Goal: Transaction & Acquisition: Obtain resource

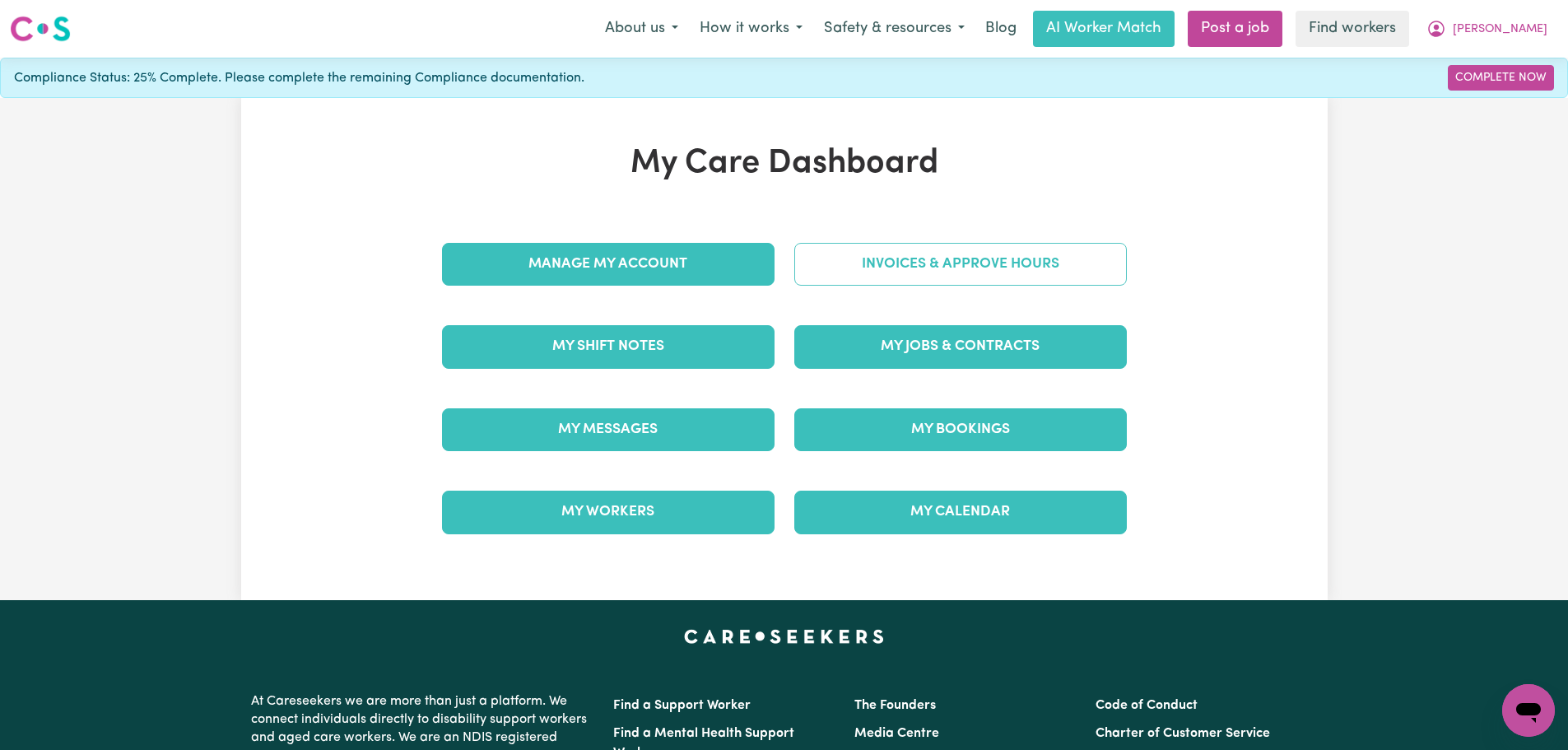
click at [1005, 257] on link "Invoices & Approve Hours" at bounding box center [961, 264] width 333 height 43
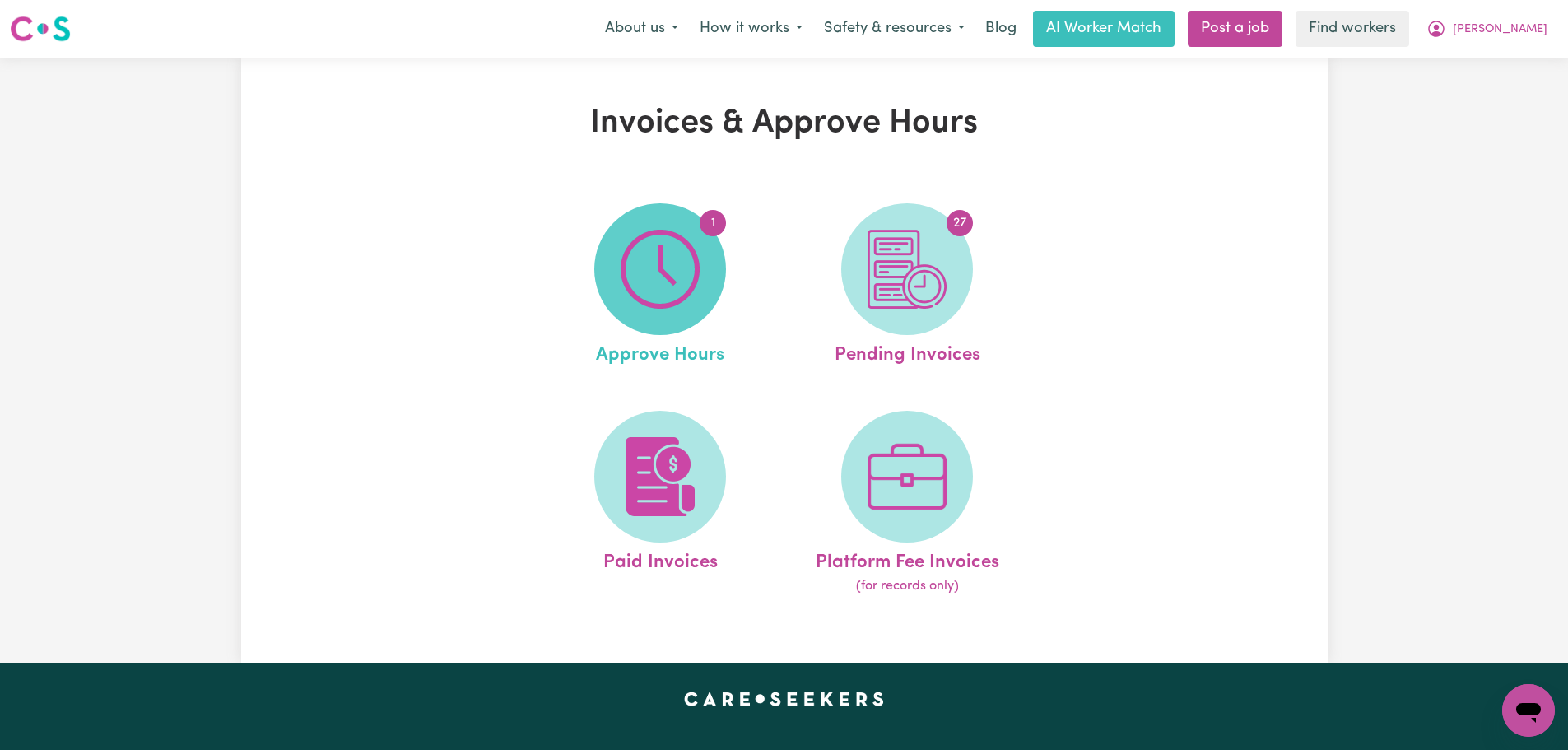
click at [673, 272] on img at bounding box center [659, 269] width 79 height 79
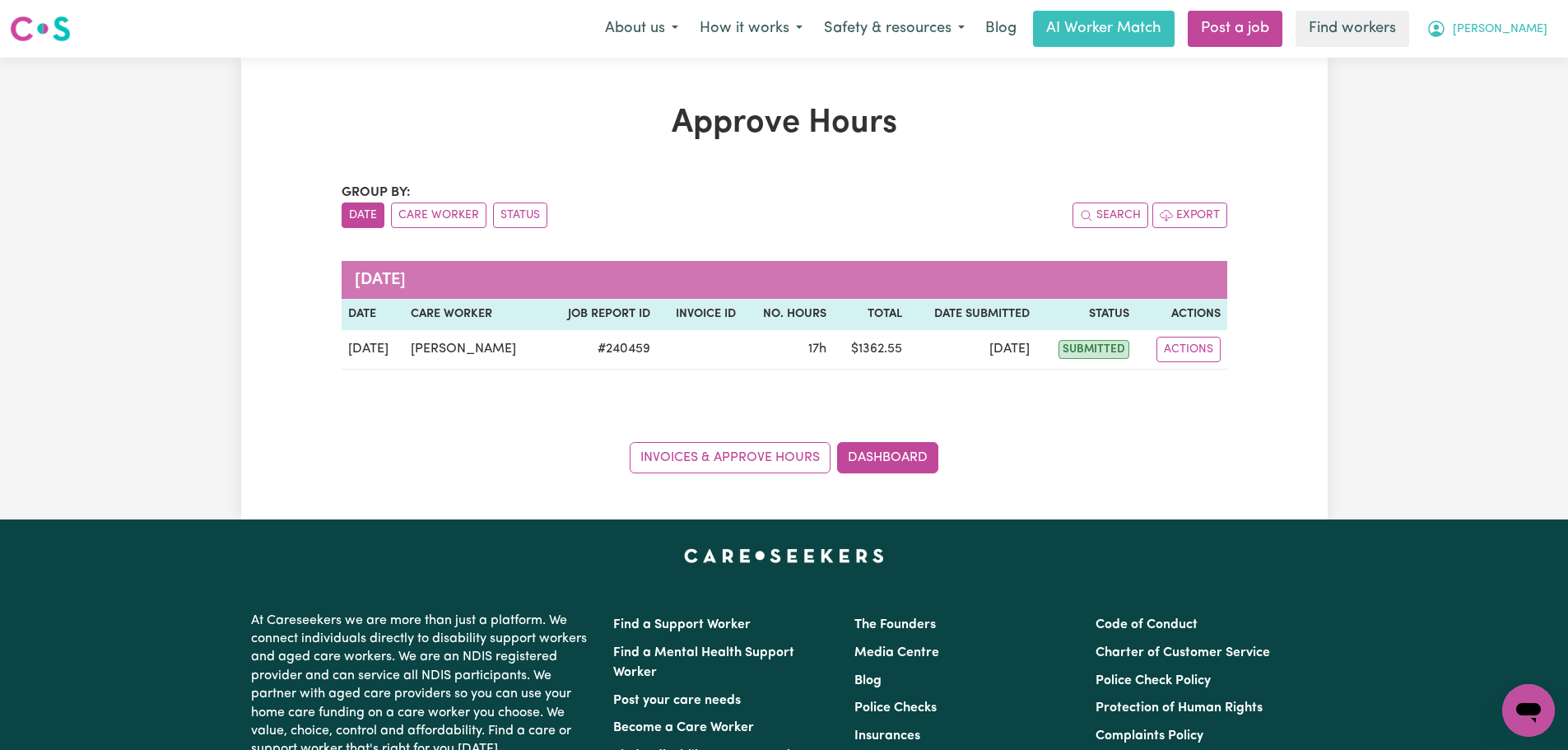
click at [1513, 35] on button "[PERSON_NAME]" at bounding box center [1487, 29] width 142 height 35
click at [1511, 59] on link "My Dashboard" at bounding box center [1492, 64] width 131 height 31
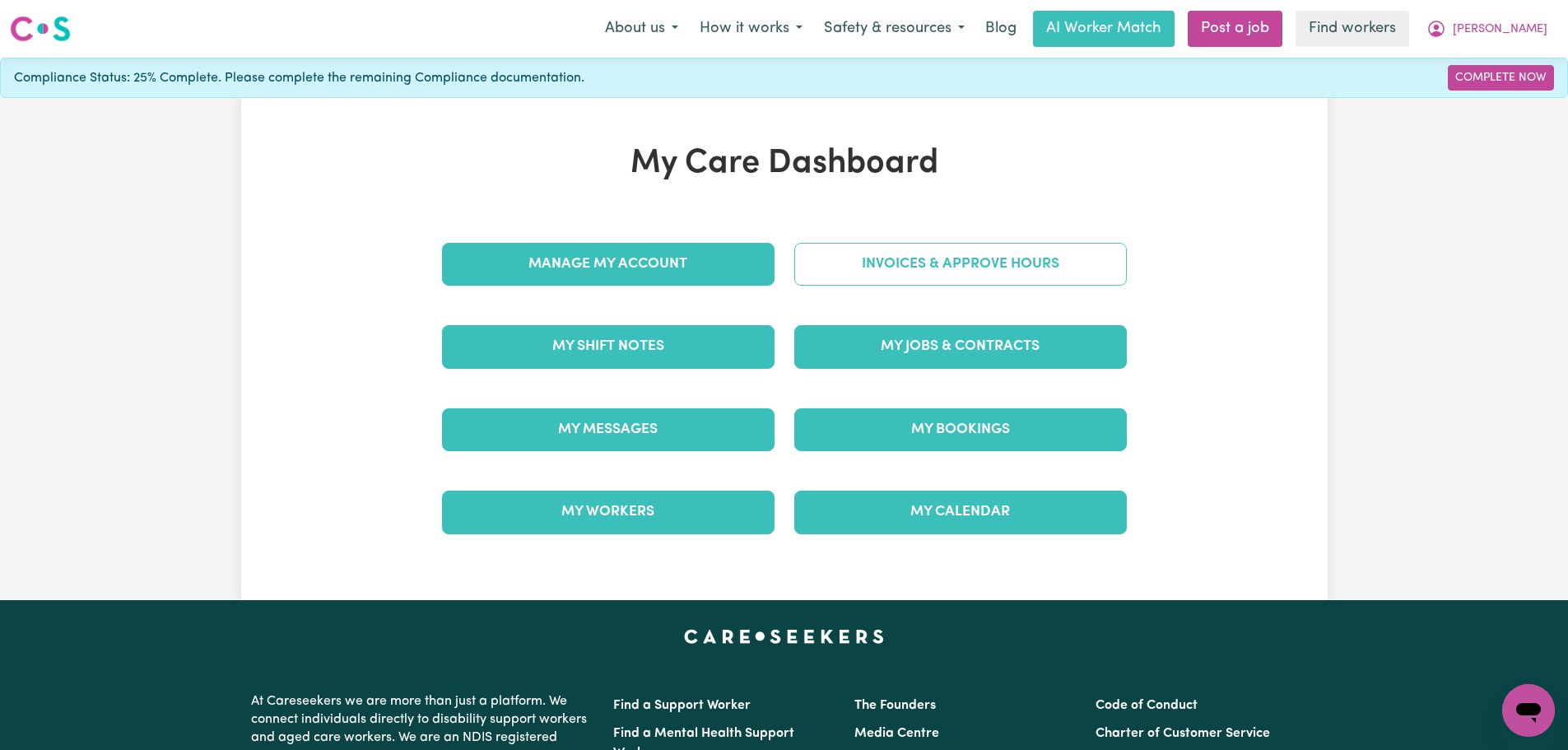
click at [940, 273] on link "Invoices & Approve Hours" at bounding box center [961, 264] width 333 height 43
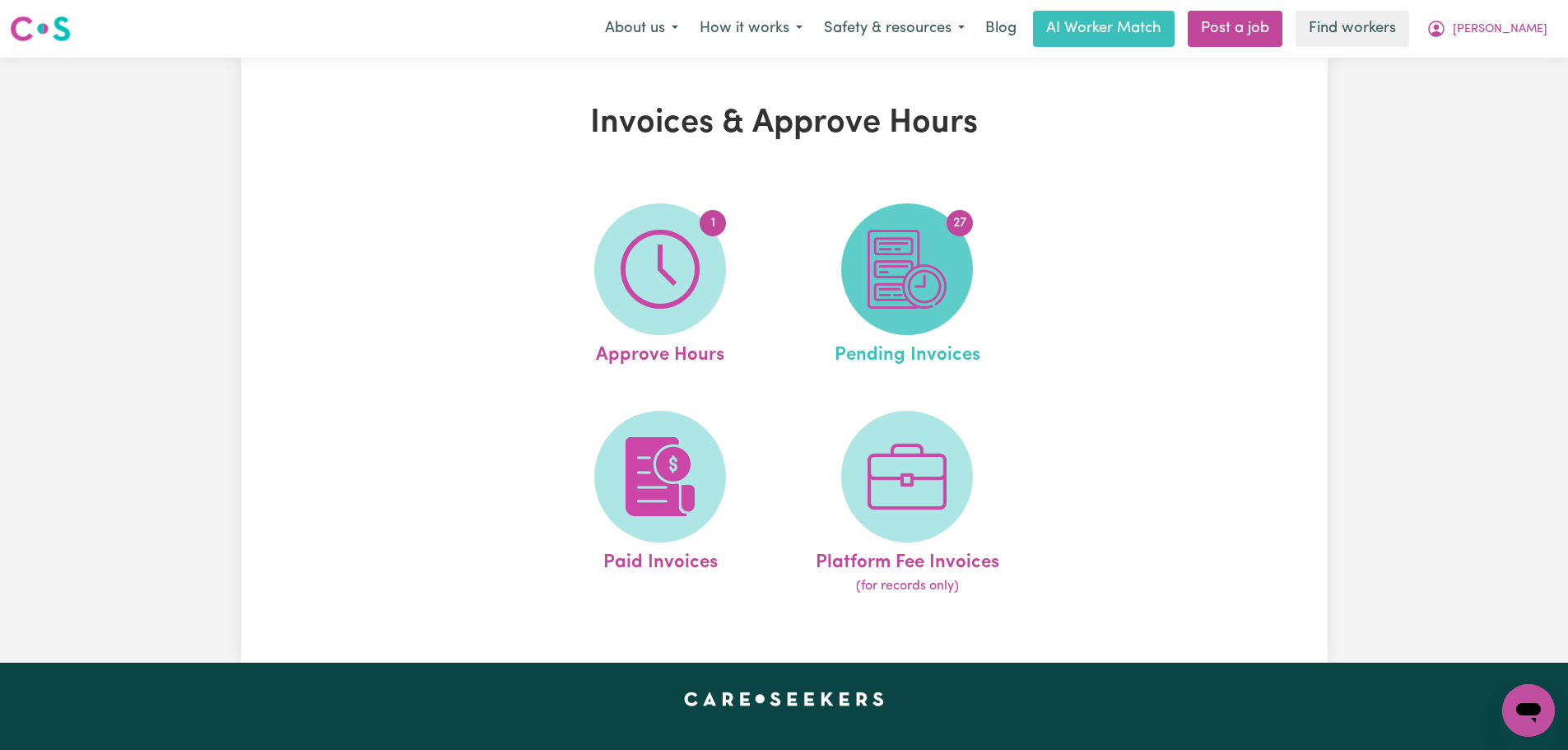
click at [953, 293] on span "27" at bounding box center [908, 269] width 131 height 131
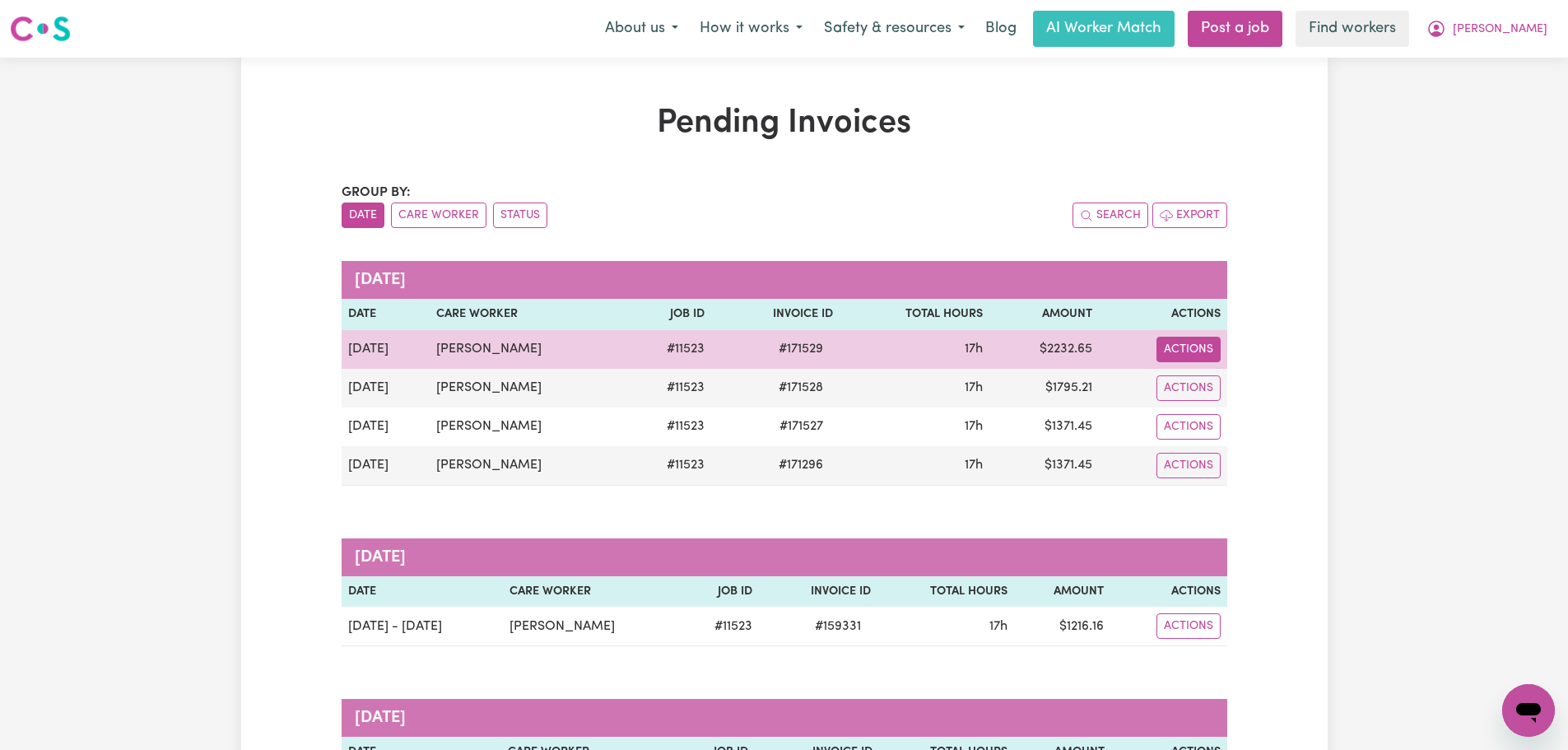
click at [1174, 351] on button "Actions" at bounding box center [1188, 350] width 64 height 26
click at [1207, 388] on link "Download Invoice" at bounding box center [1231, 387] width 150 height 33
